Goal: Find contact information: Find contact information

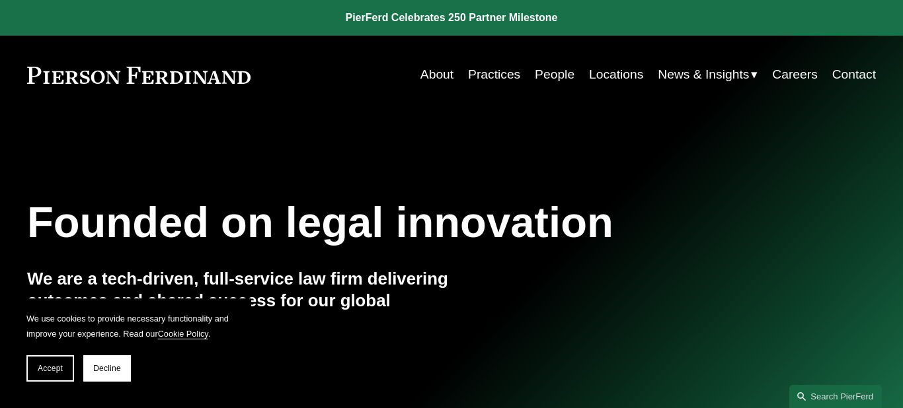
click at [853, 70] on link "Contact" at bounding box center [854, 75] width 44 height 26
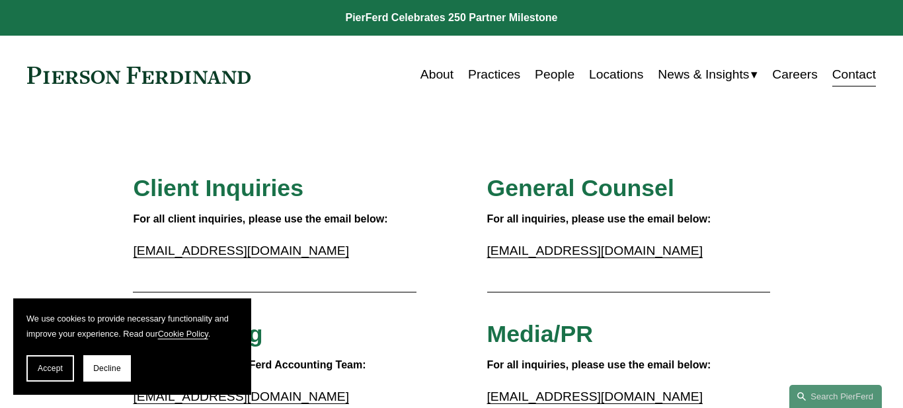
click at [430, 77] on link "About" at bounding box center [436, 75] width 33 height 26
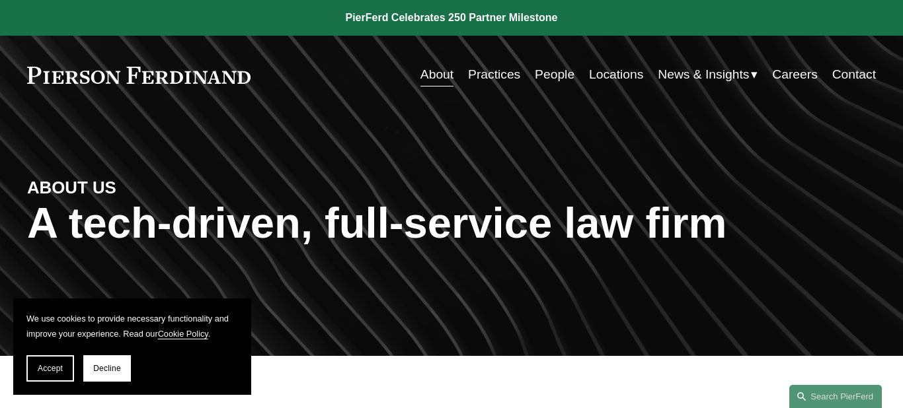
click at [847, 76] on link "Contact" at bounding box center [854, 75] width 44 height 26
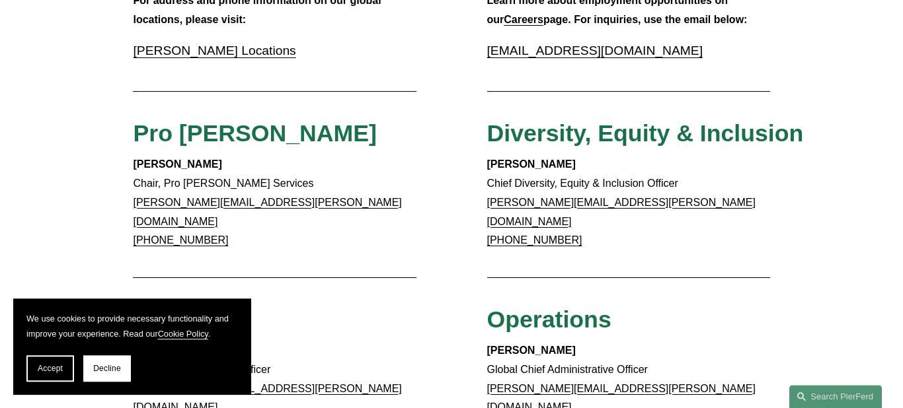
scroll to position [241, 0]
